Goal: Register for event/course

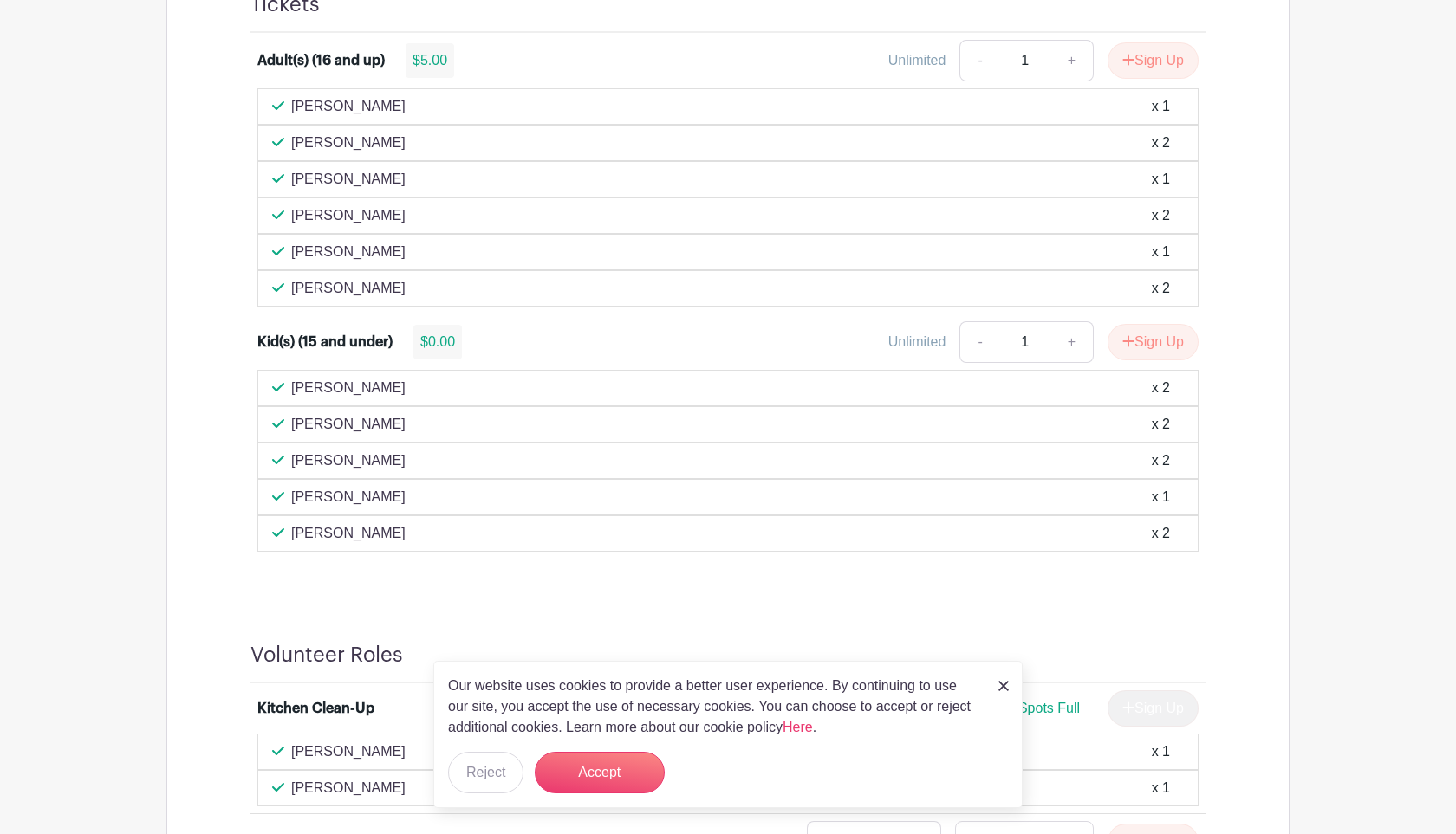
scroll to position [1185, 0]
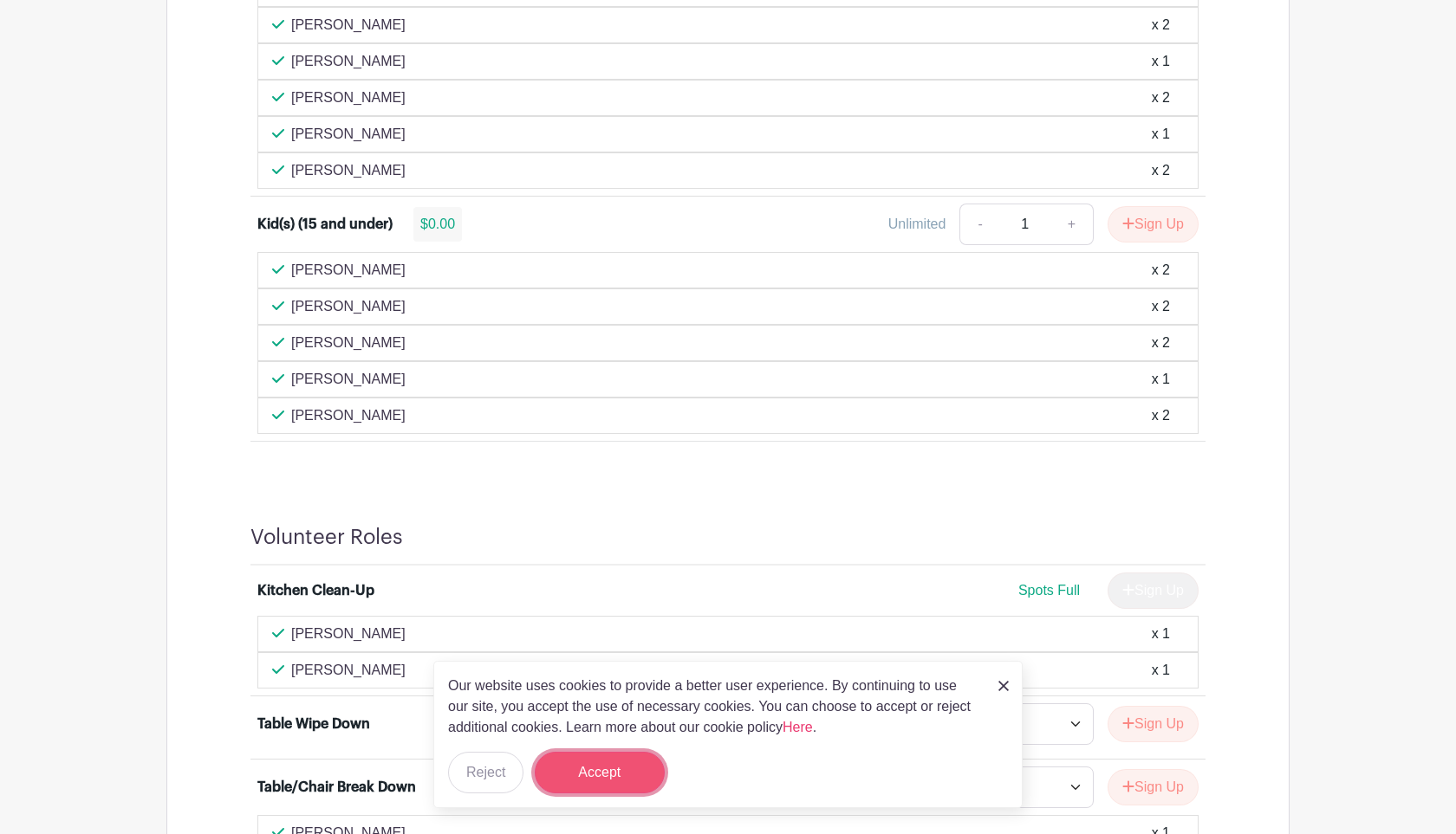
click at [617, 768] on button "Accept" at bounding box center [600, 772] width 130 height 41
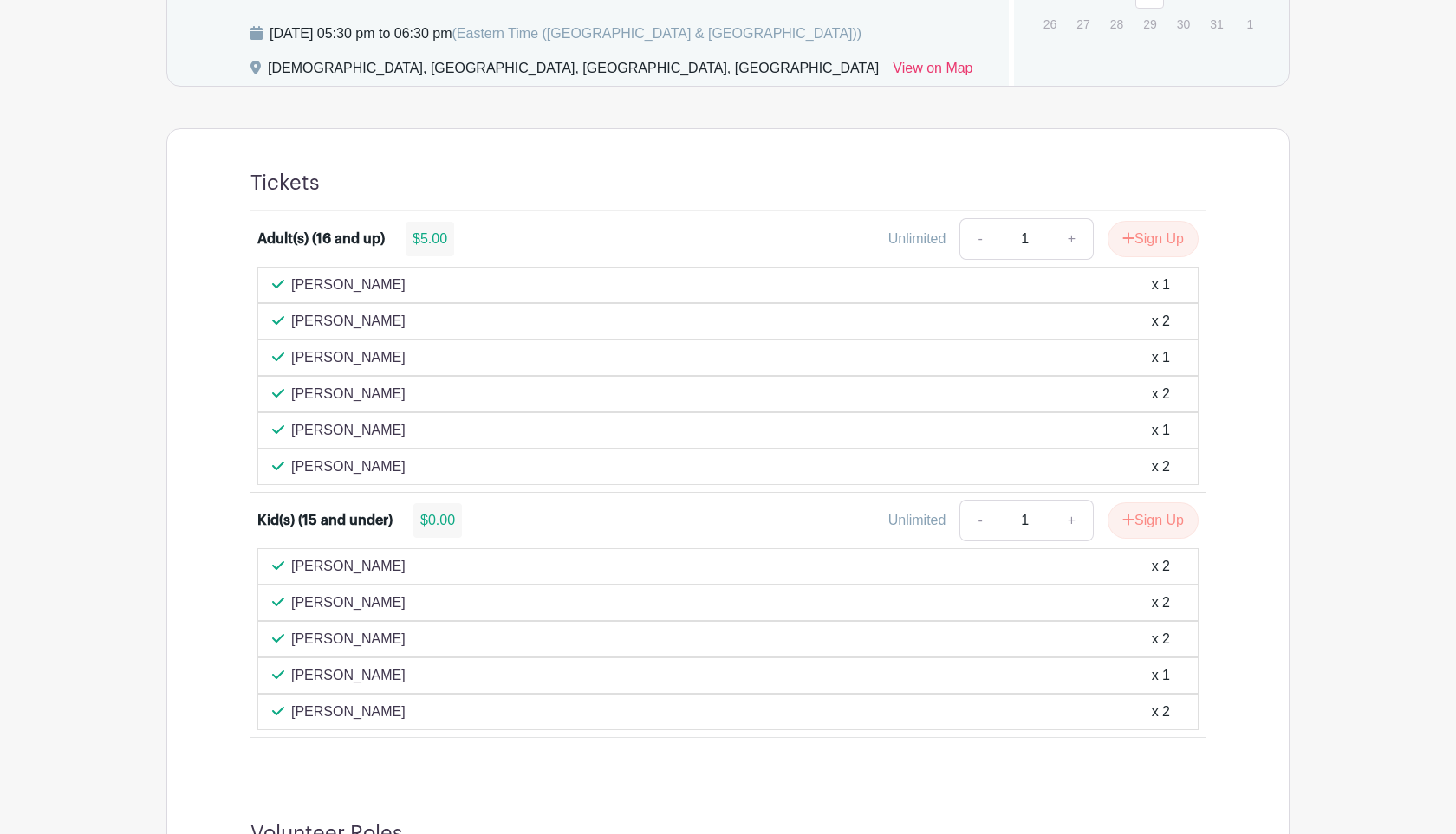
scroll to position [840, 0]
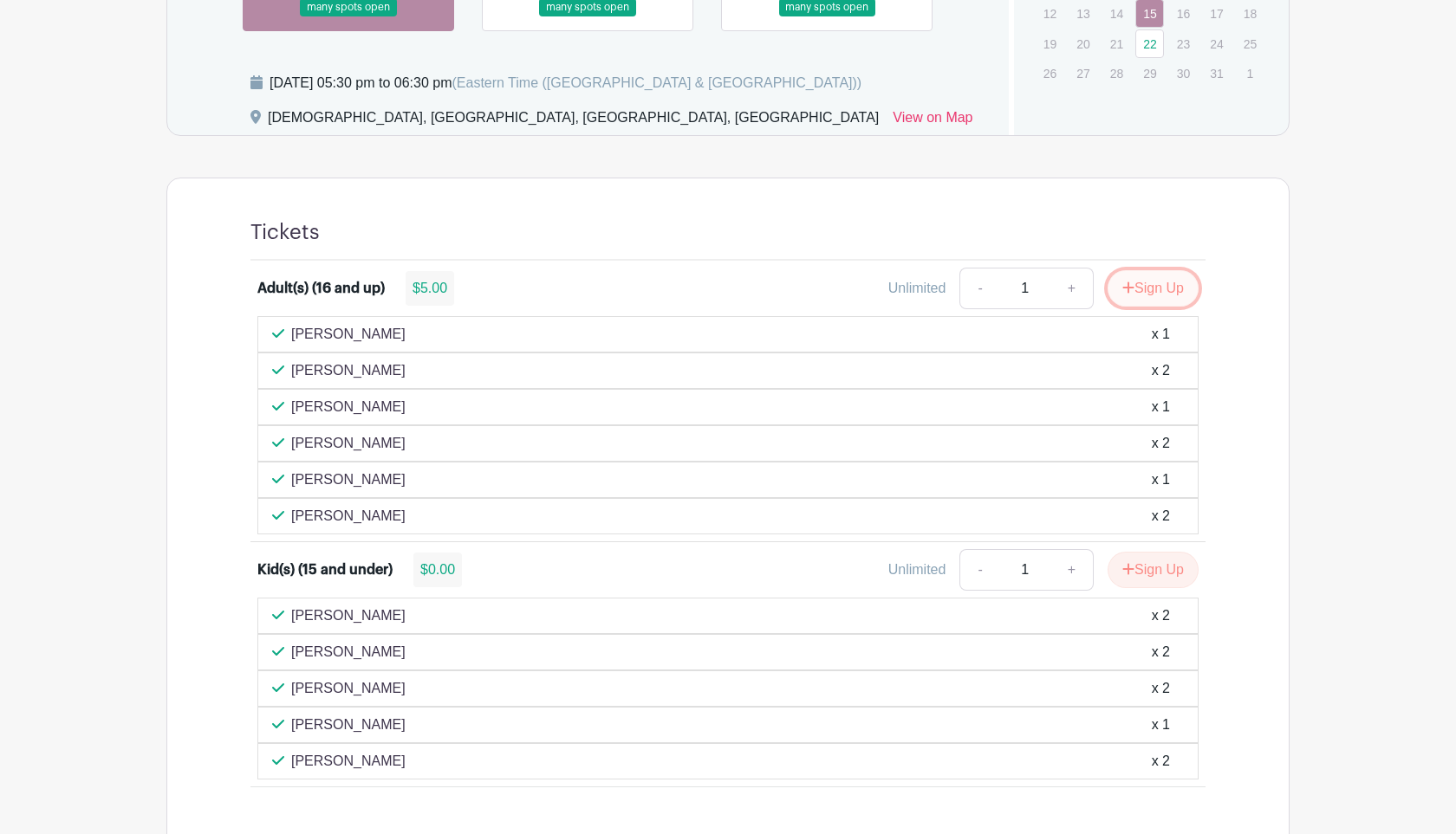
click at [1146, 279] on button "Sign Up" at bounding box center [1153, 289] width 91 height 36
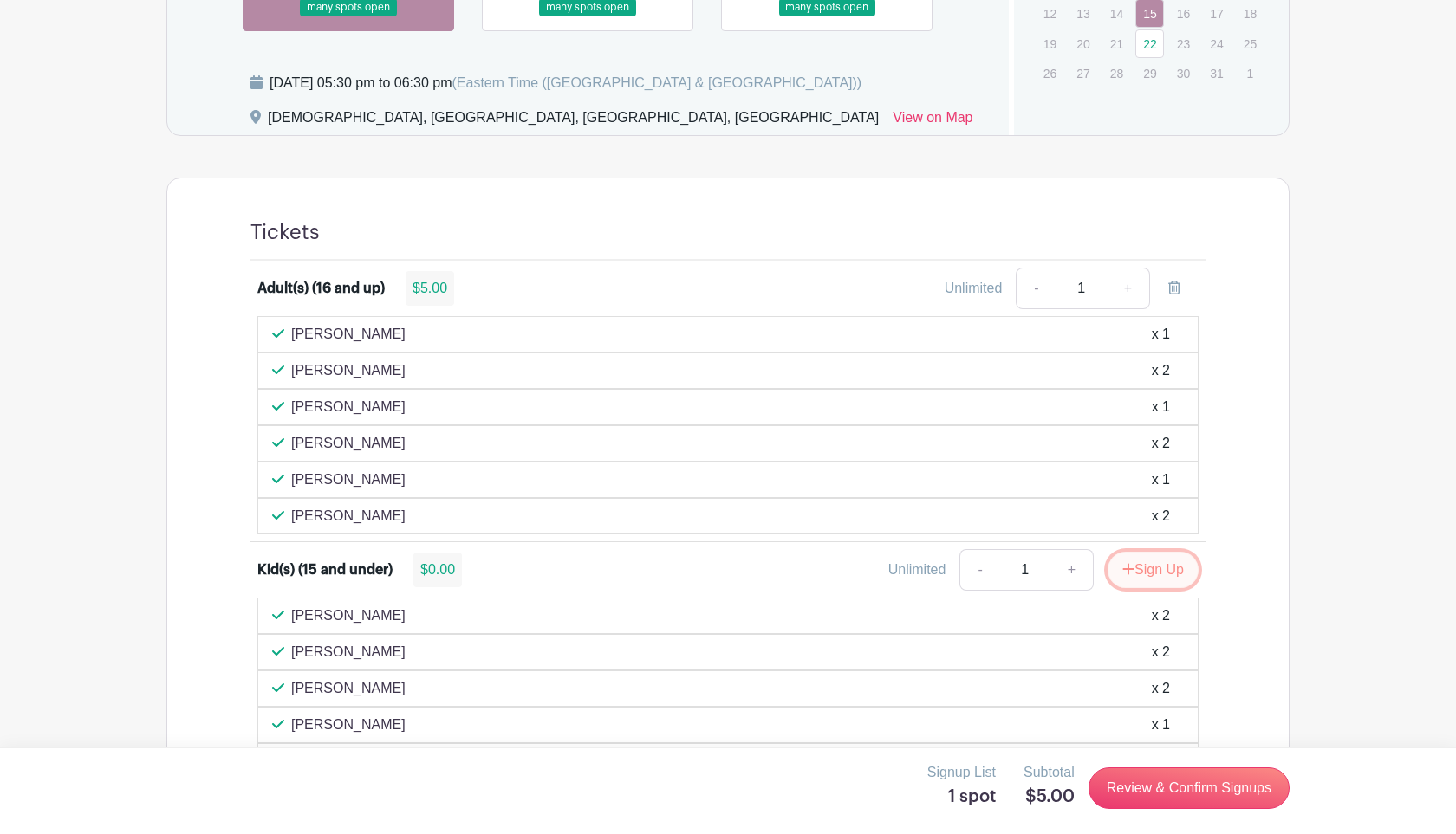
click at [1164, 576] on button "Sign Up" at bounding box center [1153, 570] width 91 height 36
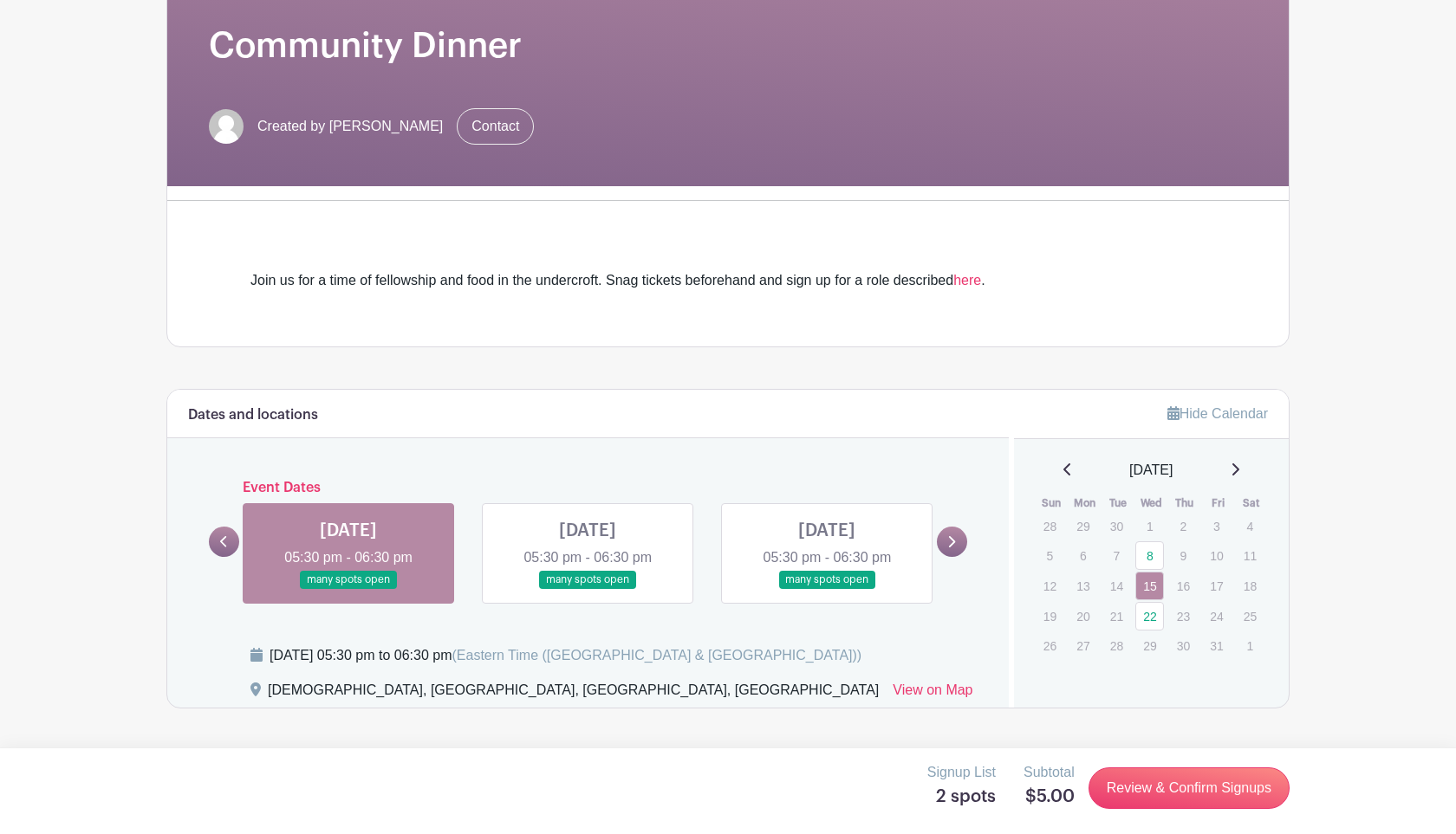
scroll to position [539, 0]
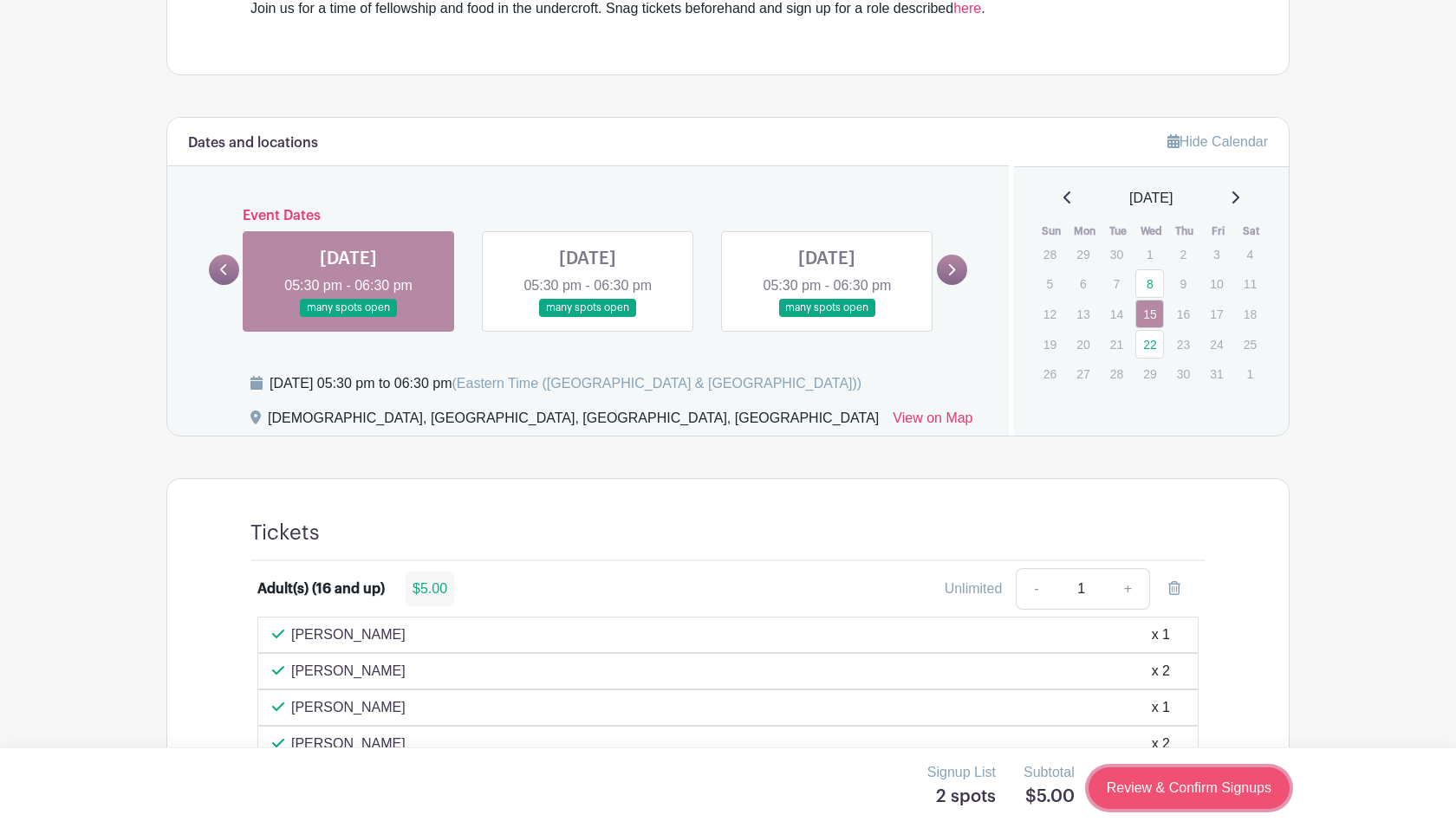
click at [1185, 786] on link "Review & Confirm Signups" at bounding box center [1189, 788] width 201 height 41
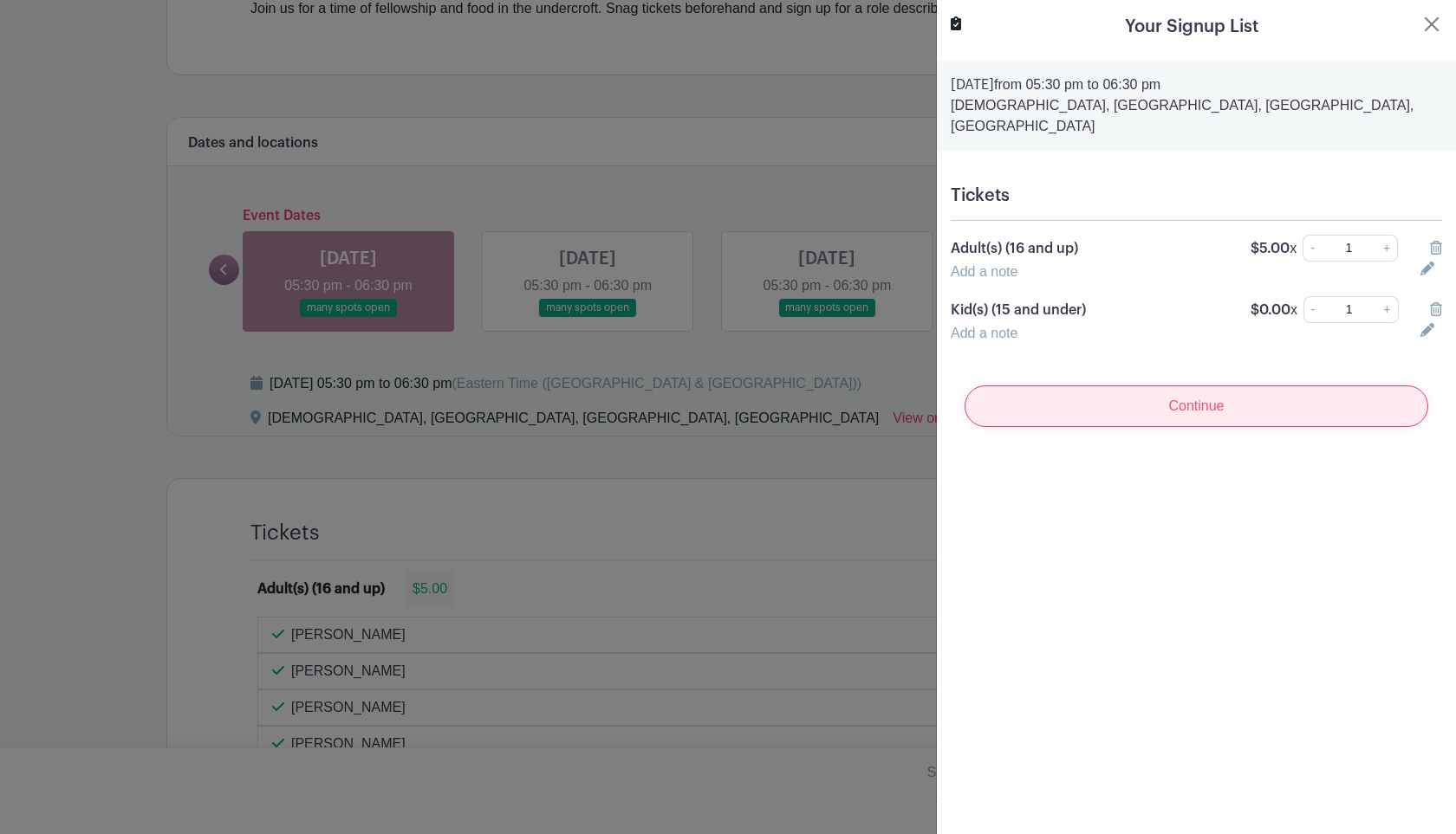
click at [1368, 395] on input "Continue" at bounding box center [1196, 405] width 463 height 41
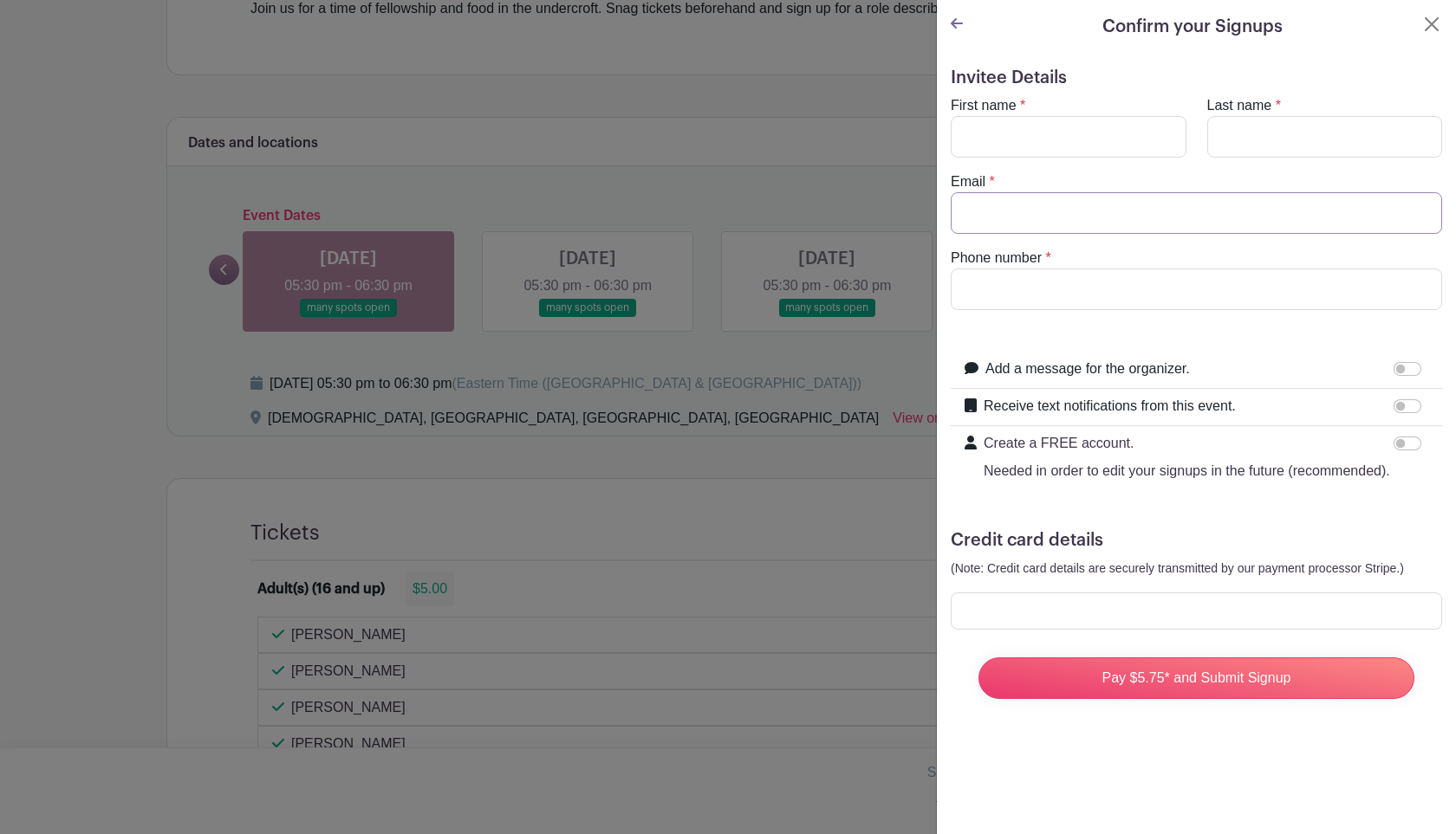
type input "farzam@planhero.com"
click at [957, 24] on icon at bounding box center [956, 23] width 12 height 11
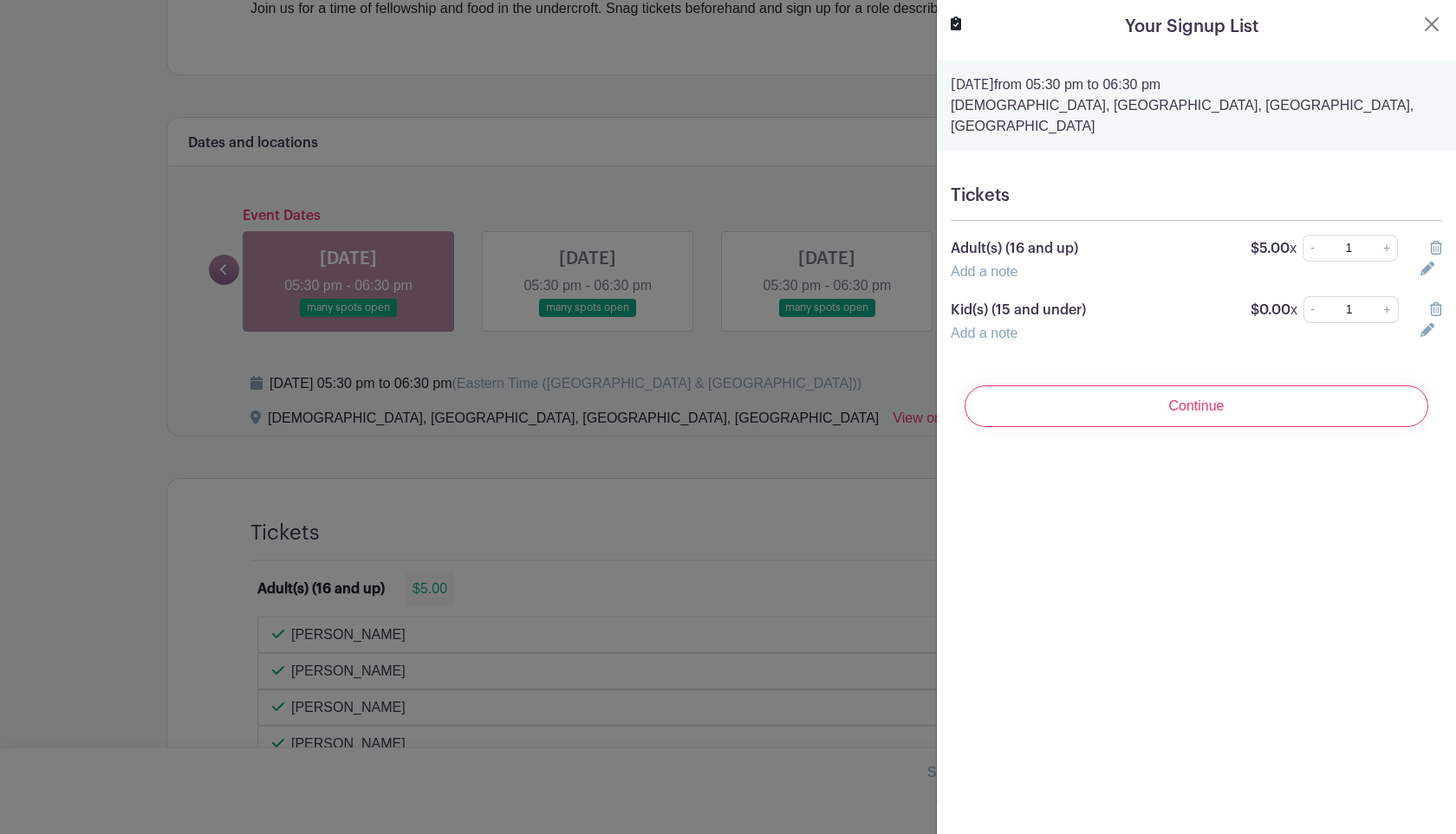
click at [1439, 241] on icon at bounding box center [1436, 247] width 12 height 13
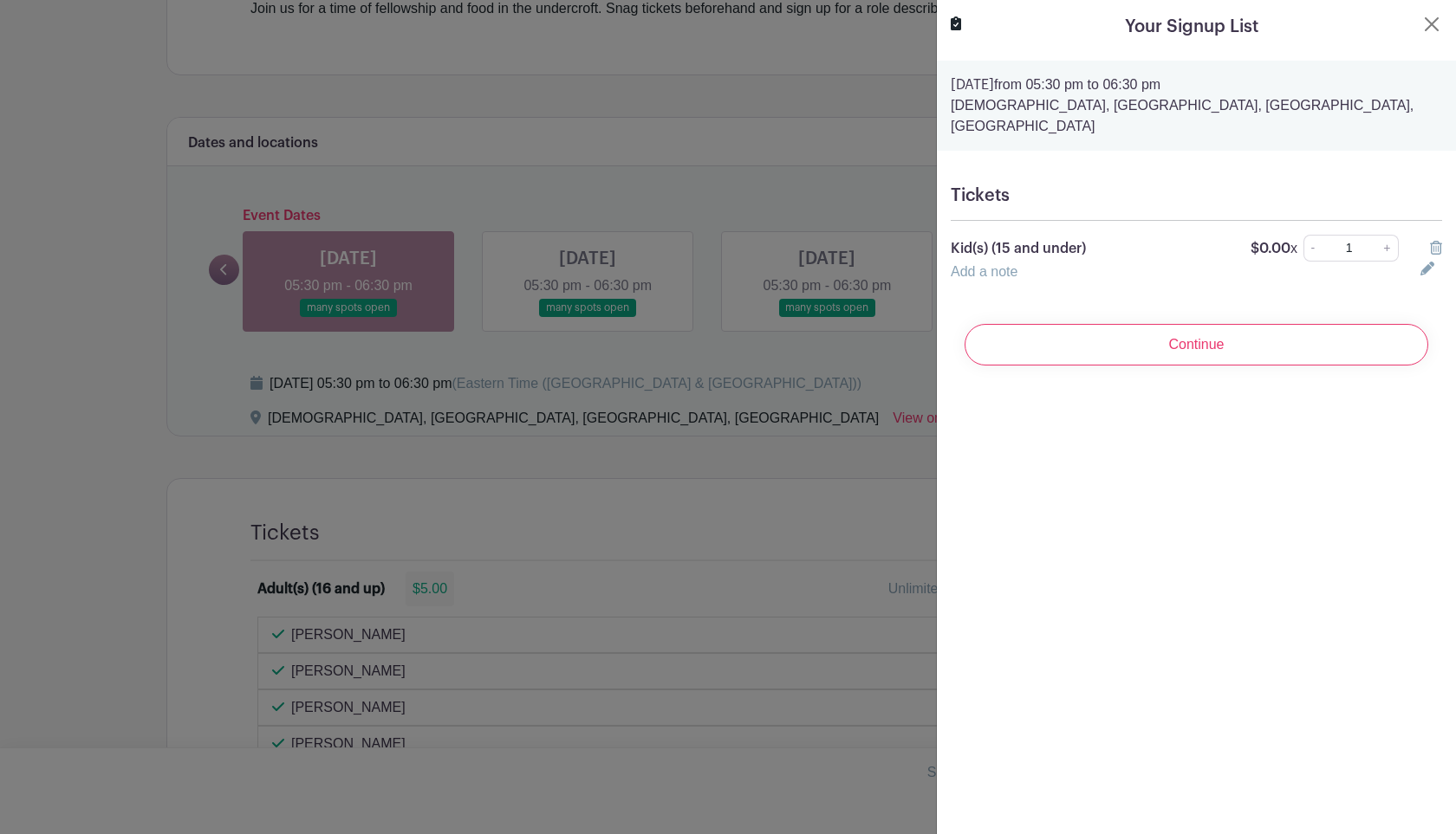
click at [1438, 241] on icon at bounding box center [1436, 247] width 12 height 13
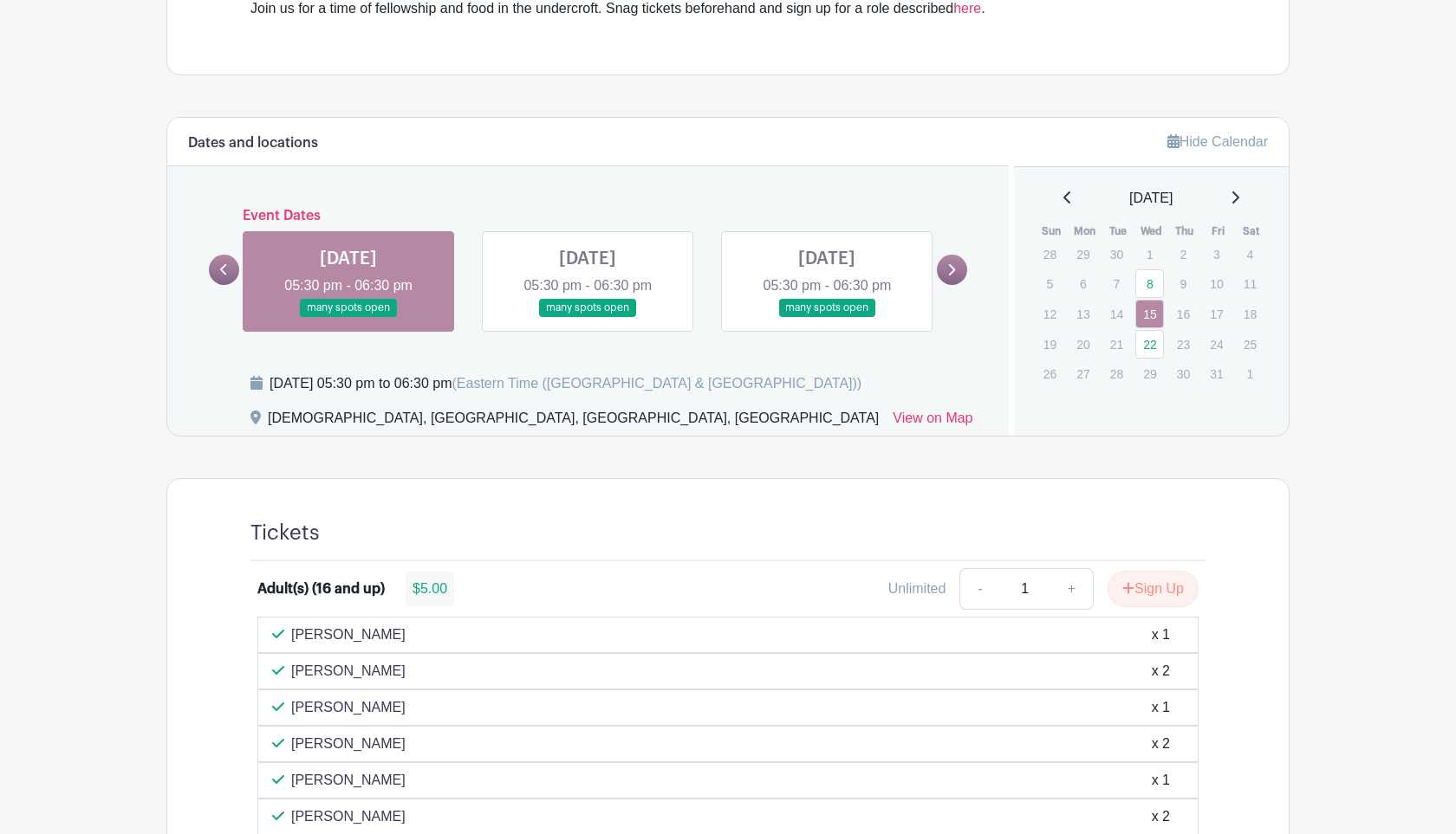
scroll to position [0, 0]
